Goal: Task Accomplishment & Management: Complete application form

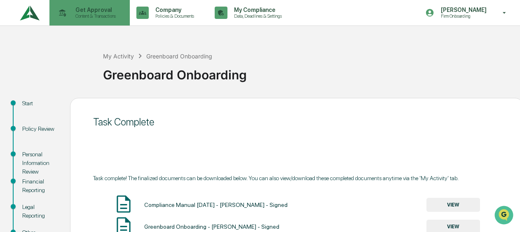
click at [105, 14] on p "Content & Transactions" at bounding box center [94, 16] width 51 height 6
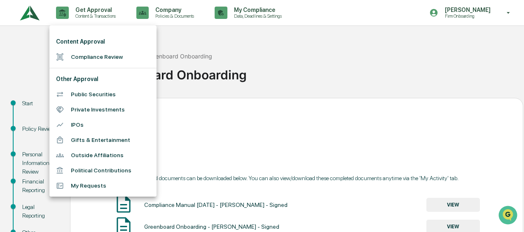
click at [99, 55] on li "Compliance Review" at bounding box center [102, 56] width 107 height 15
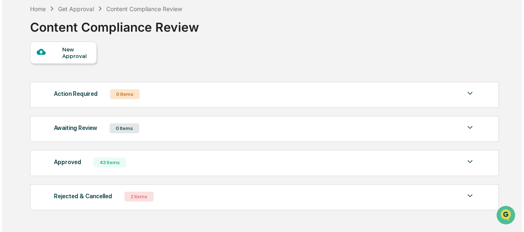
scroll to position [26, 0]
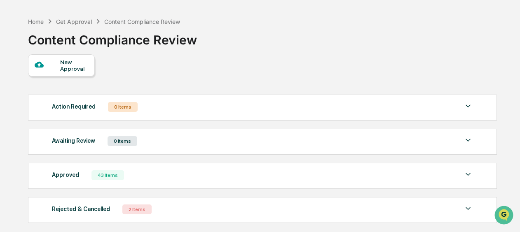
click at [52, 73] on div "New Approval" at bounding box center [61, 65] width 67 height 22
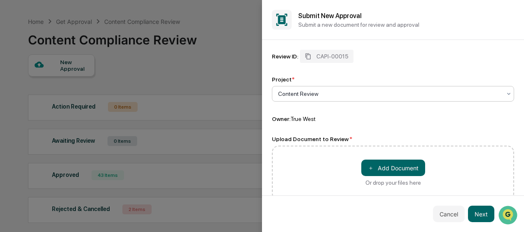
click at [324, 96] on div at bounding box center [389, 94] width 223 height 8
drag, startPoint x: 332, startPoint y: 92, endPoint x: 318, endPoint y: 92, distance: 14.0
click at [318, 92] on div at bounding box center [389, 94] width 223 height 8
type input "*"
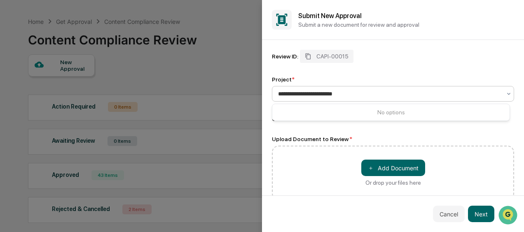
type input "**********"
click at [366, 80] on div "Project *" at bounding box center [393, 79] width 242 height 7
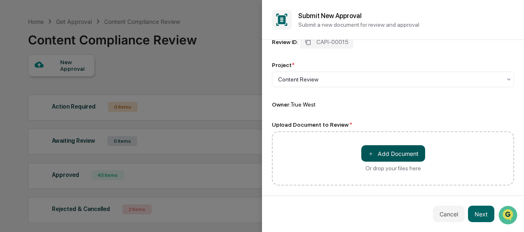
click at [397, 152] on button "＋ Add Document" at bounding box center [394, 154] width 64 height 16
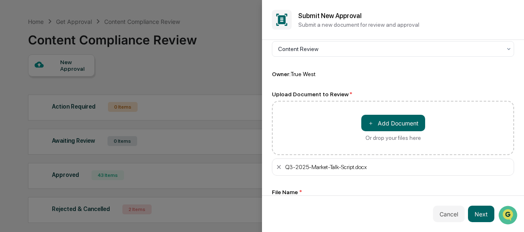
scroll to position [74, 0]
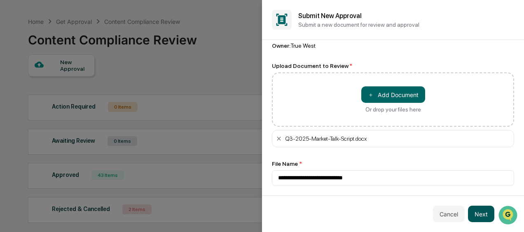
click at [488, 211] on button "Next" at bounding box center [481, 214] width 26 height 16
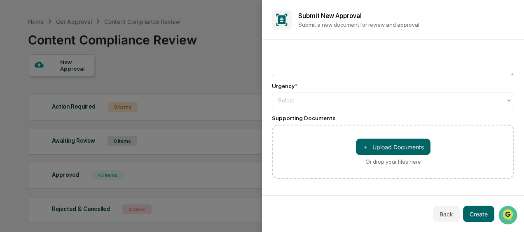
scroll to position [0, 0]
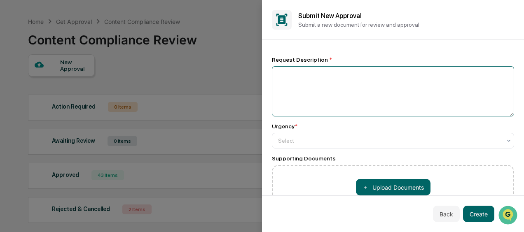
click at [352, 93] on textarea at bounding box center [393, 91] width 242 height 50
paste textarea "**********"
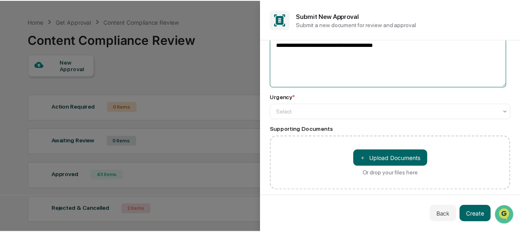
scroll to position [41, 0]
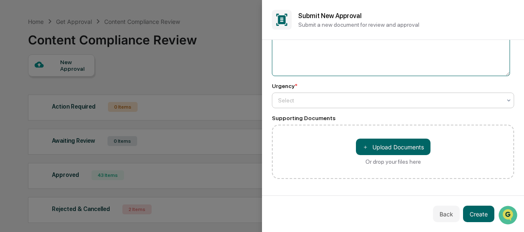
type textarea "**********"
click at [334, 98] on div at bounding box center [389, 100] width 223 height 8
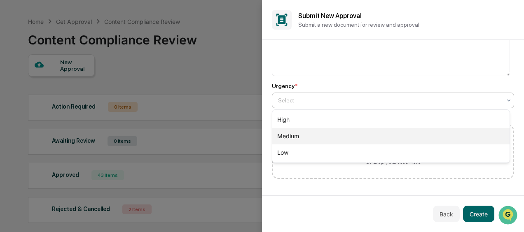
click at [339, 133] on div "Medium" at bounding box center [390, 136] width 237 height 16
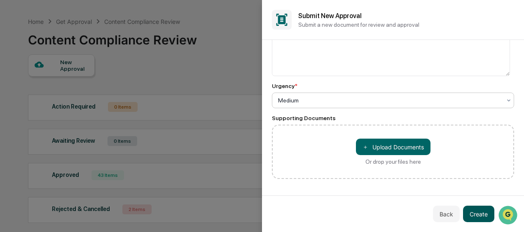
click at [481, 209] on button "Create" at bounding box center [478, 214] width 31 height 16
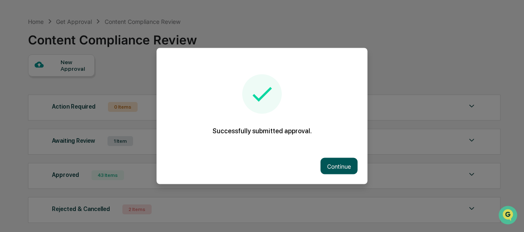
click at [345, 167] on button "Continue" at bounding box center [339, 166] width 37 height 16
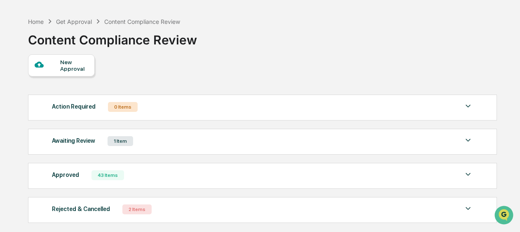
scroll to position [0, 0]
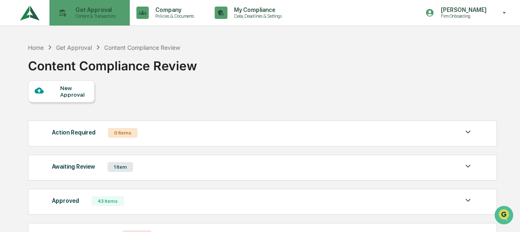
click at [91, 16] on p "Content & Transactions" at bounding box center [94, 16] width 51 height 6
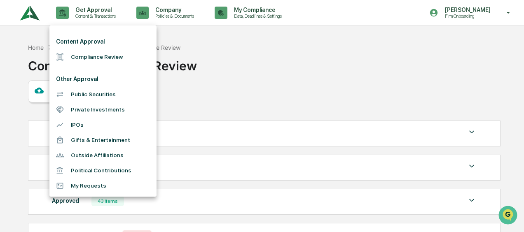
click at [92, 53] on li "Compliance Review" at bounding box center [102, 56] width 107 height 15
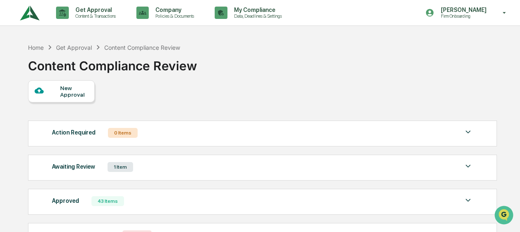
click at [21, 16] on img at bounding box center [30, 13] width 20 height 23
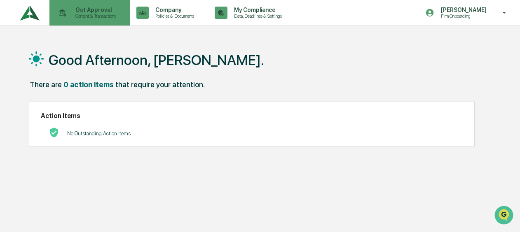
click at [106, 11] on p "Get Approval" at bounding box center [94, 10] width 51 height 7
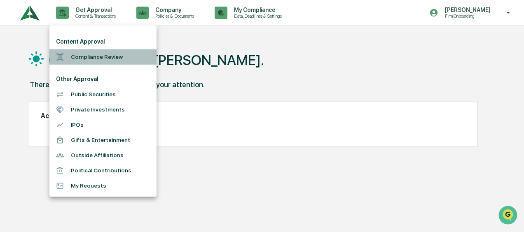
click at [113, 54] on li "Compliance Review" at bounding box center [102, 56] width 107 height 15
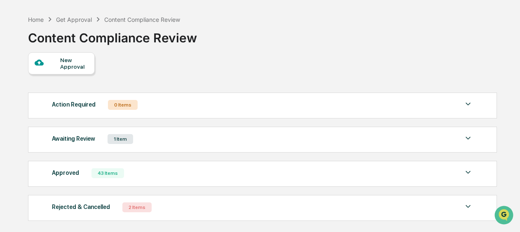
scroll to position [67, 0]
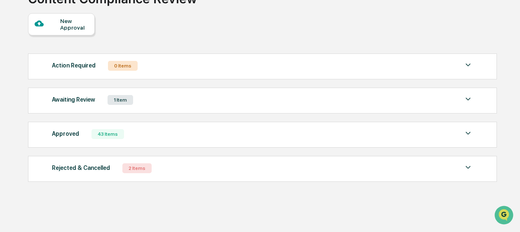
click at [186, 174] on div "Rejected & Cancelled 2 Items" at bounding box center [262, 169] width 421 height 12
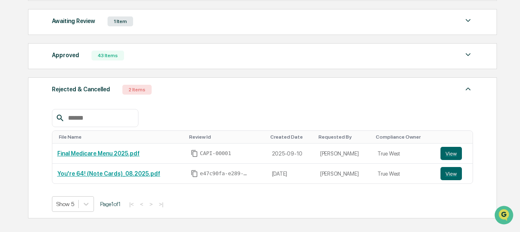
scroll to position [150, 0]
